Goal: Transaction & Acquisition: Purchase product/service

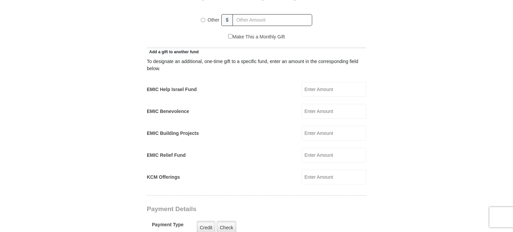
scroll to position [361, 0]
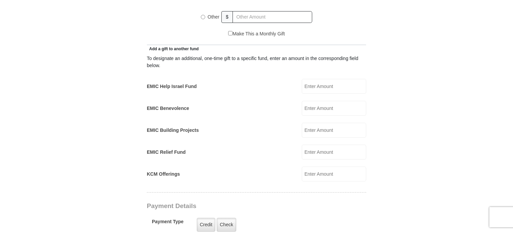
click at [318, 167] on input "KCM Offerings" at bounding box center [334, 174] width 65 height 15
type input "25.00"
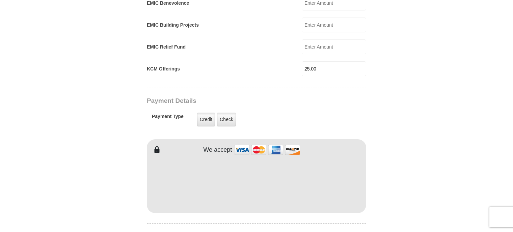
scroll to position [472, 0]
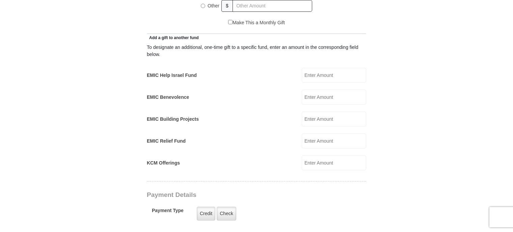
scroll to position [386, 0]
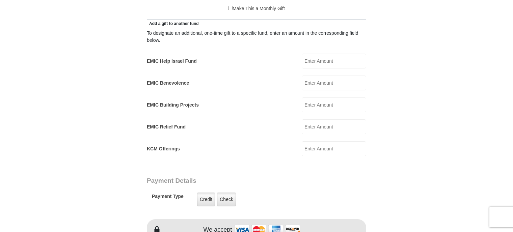
click at [309, 142] on input "KCM Offerings" at bounding box center [334, 149] width 65 height 15
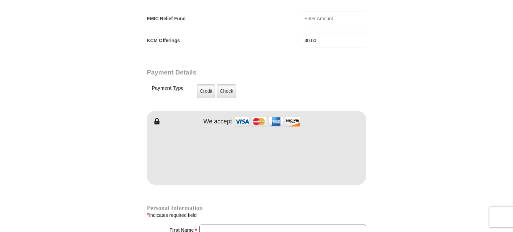
scroll to position [497, 0]
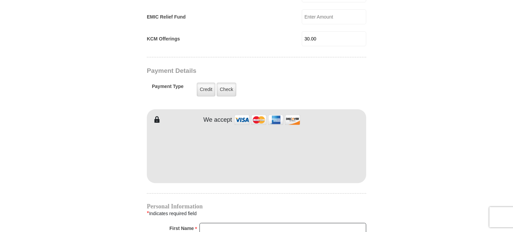
type input "30.00"
click at [277, 187] on div "EMIC Tithes and Offerings The Bible teaches us the foundation for giving: the t…" at bounding box center [257, 111] width 220 height 836
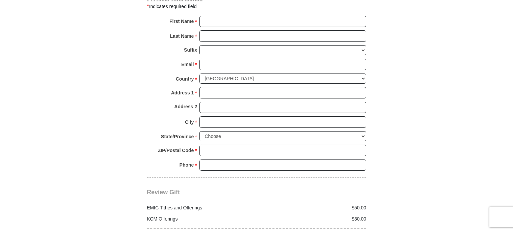
scroll to position [710, 0]
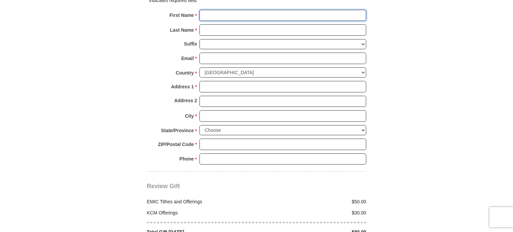
click at [219, 10] on input "First Name *" at bounding box center [283, 15] width 167 height 11
type input "Tony"
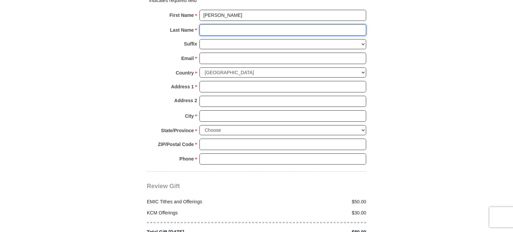
type input "Petry"
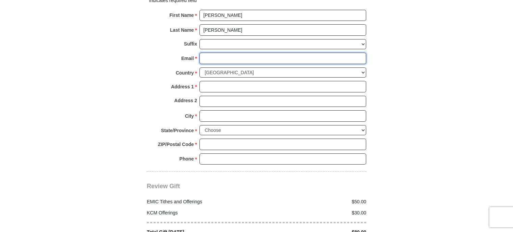
type input "tony@tonypetry.com"
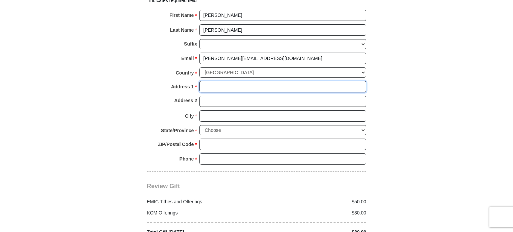
type input "5303 Olympia Fields Ln."
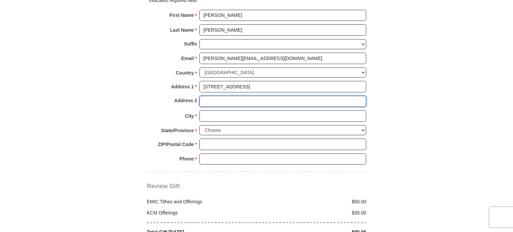
type input "5303 Olympia Fields Ln."
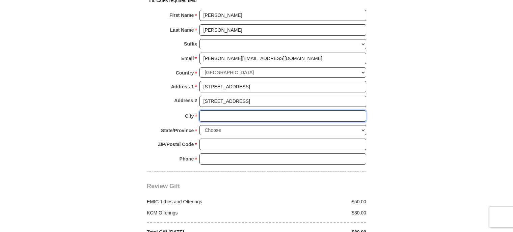
type input "Houston"
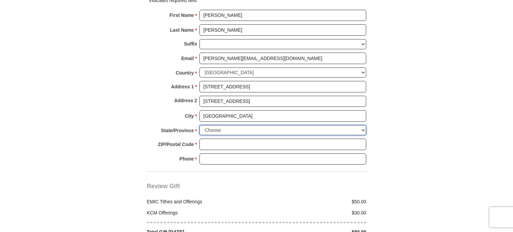
select select "TX"
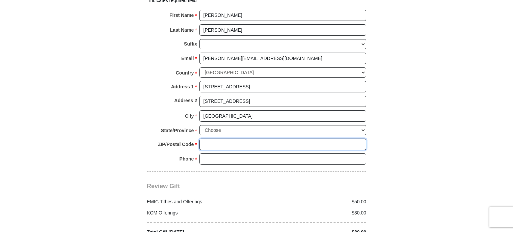
type input "77069"
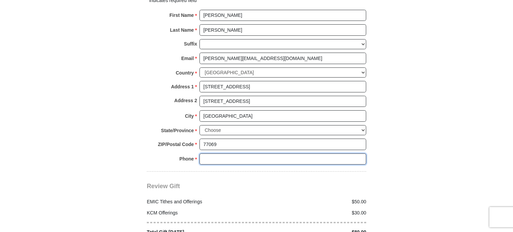
type input "7138225995"
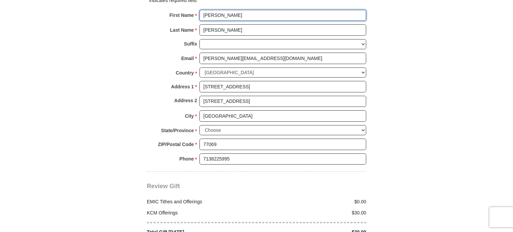
radio input "true"
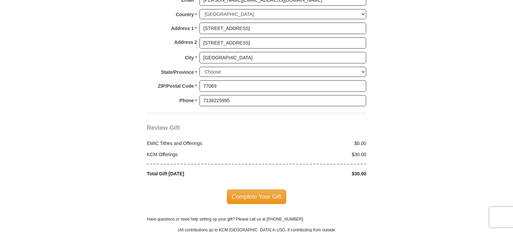
scroll to position [792, 0]
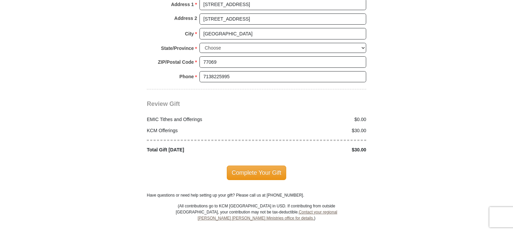
click at [248, 166] on span "Complete Your Gift" at bounding box center [257, 173] width 60 height 14
